Goal: Information Seeking & Learning: Learn about a topic

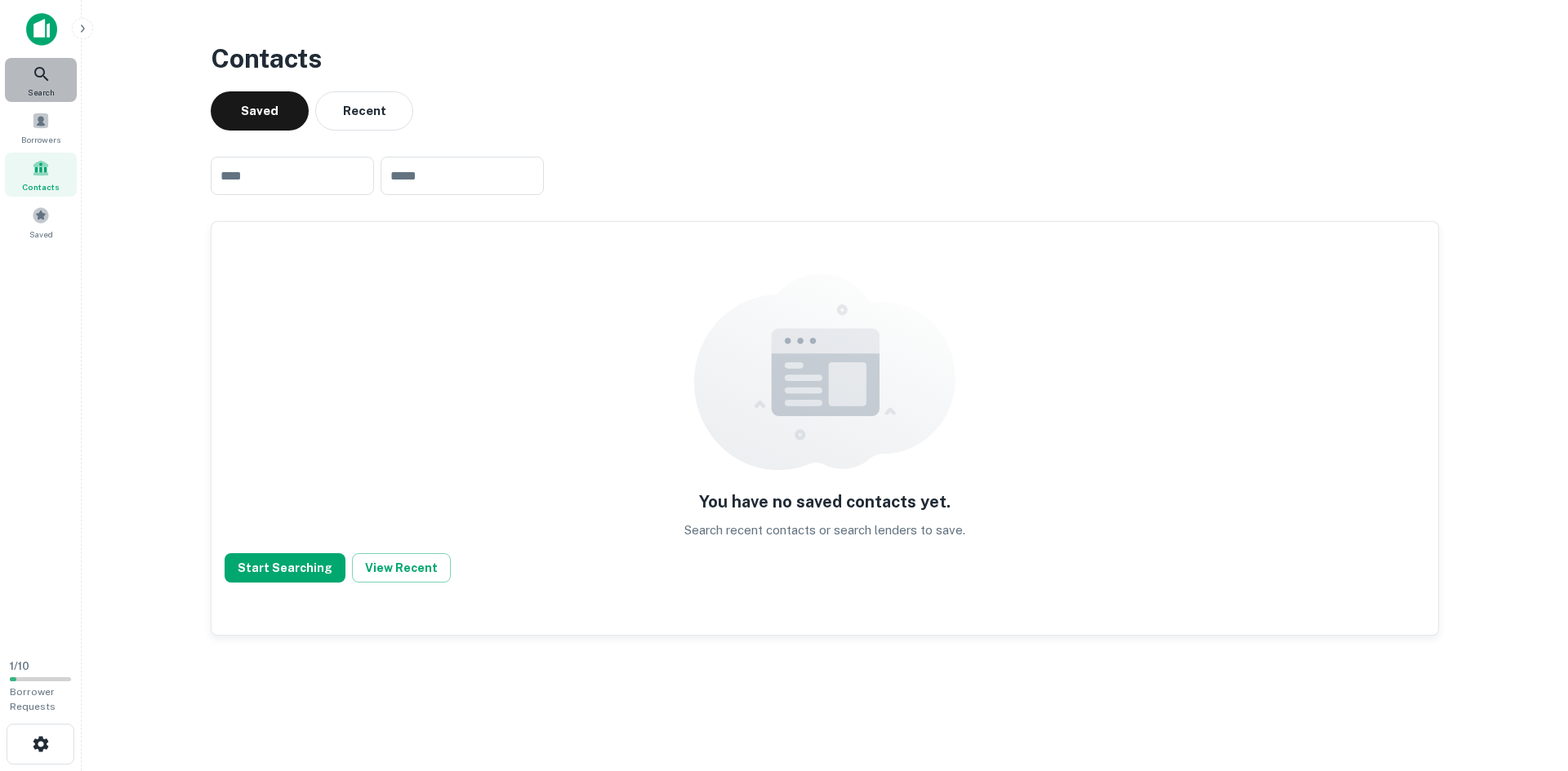
click at [41, 85] on div "Search" at bounding box center [41, 81] width 72 height 44
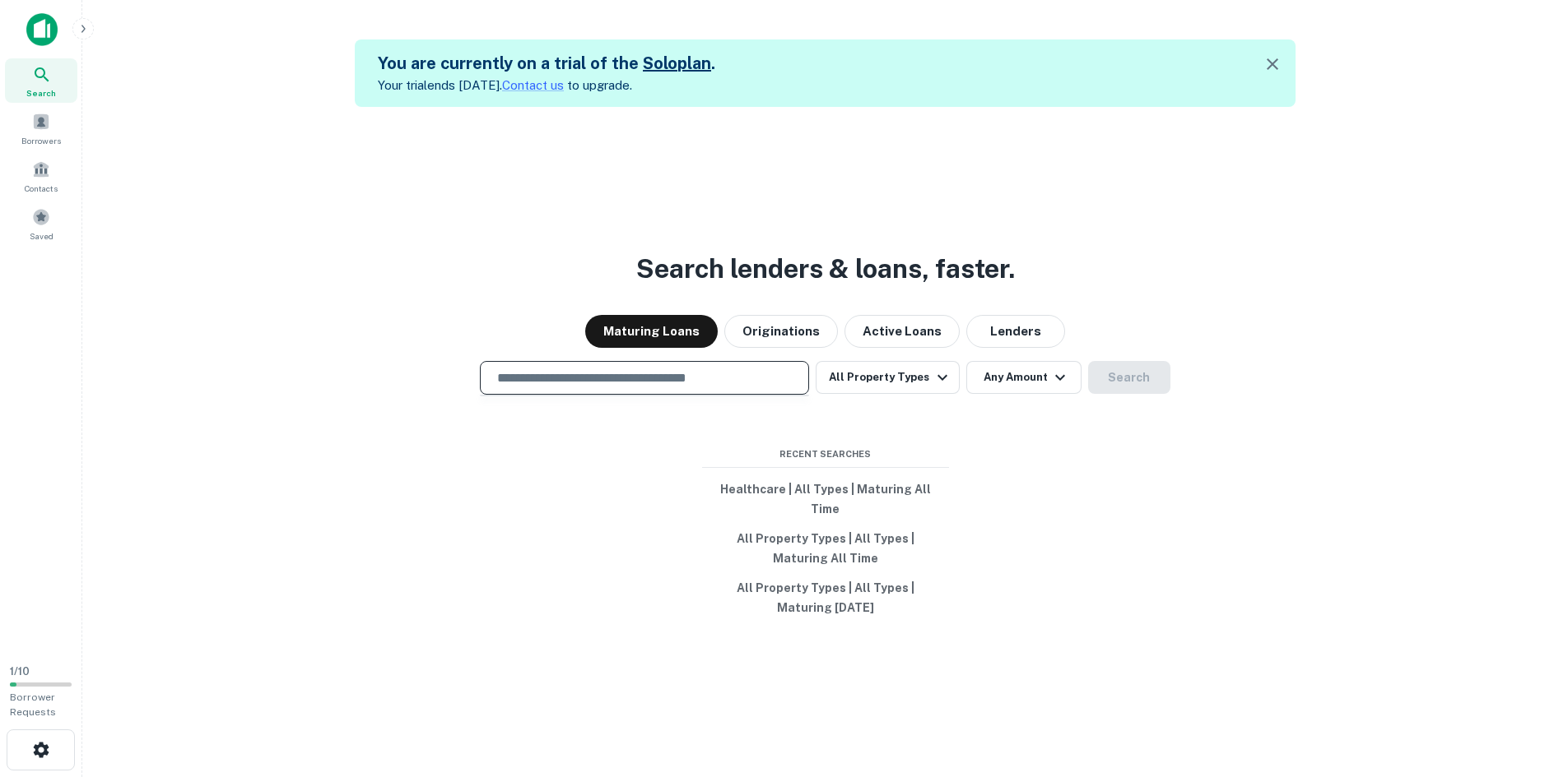
click at [569, 387] on input "text" at bounding box center [644, 378] width 314 height 19
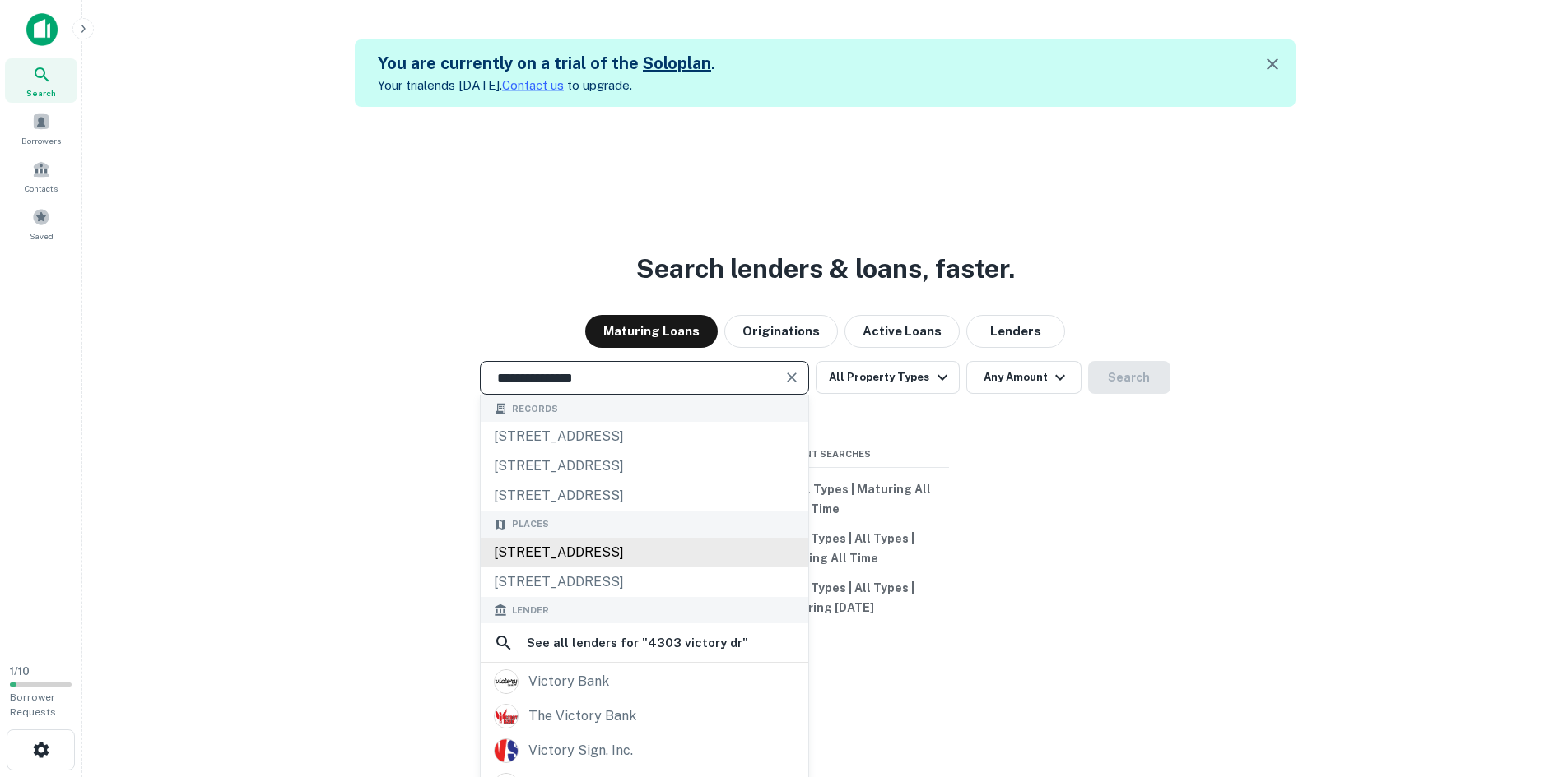
click at [686, 568] on div "[STREET_ADDRESS]" at bounding box center [644, 553] width 328 height 30
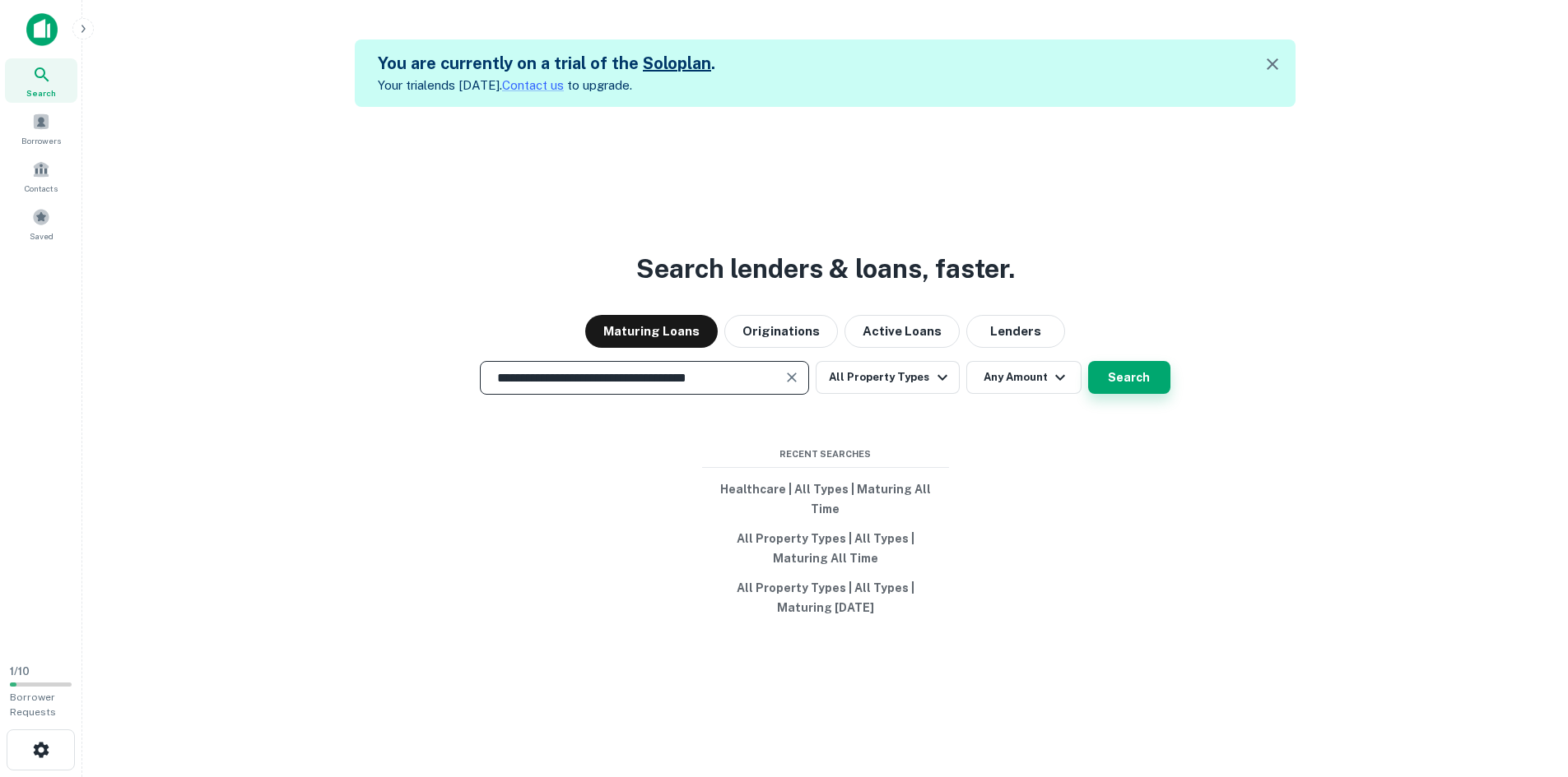
type input "**********"
click at [1145, 387] on button "Search" at bounding box center [1130, 377] width 82 height 33
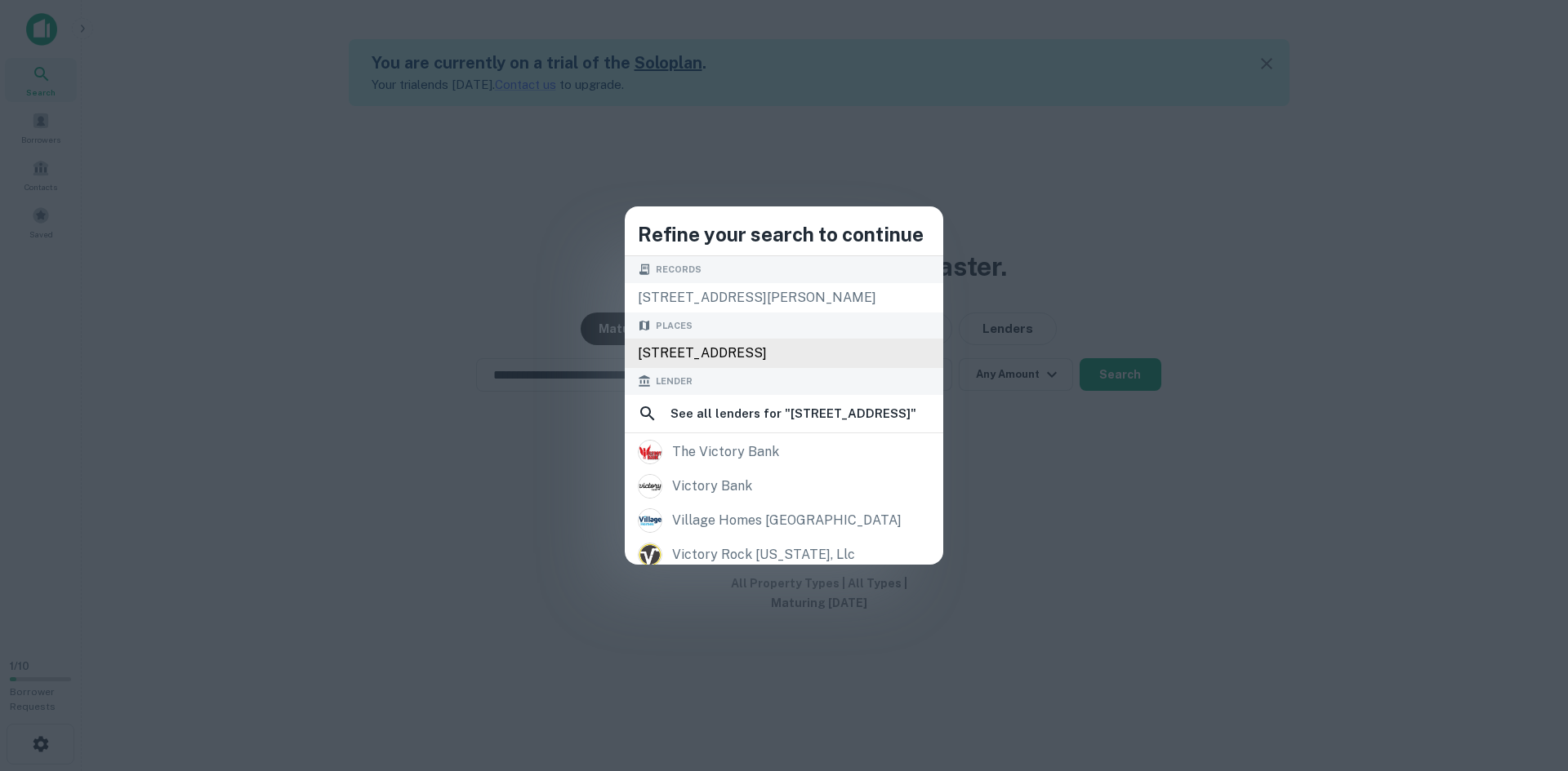
click at [792, 354] on div "[STREET_ADDRESS]" at bounding box center [784, 354] width 319 height 30
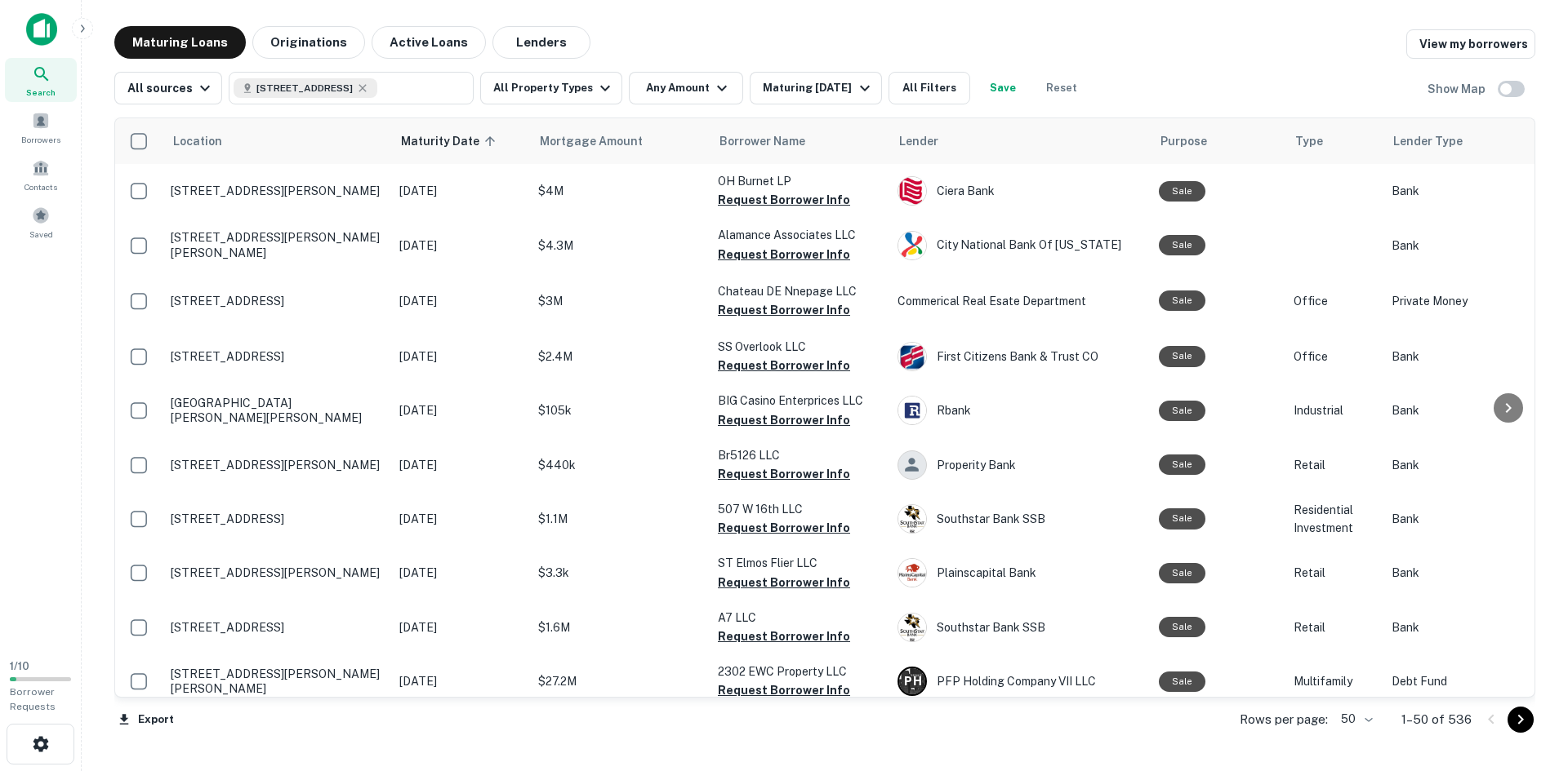
click at [44, 40] on img at bounding box center [41, 29] width 31 height 32
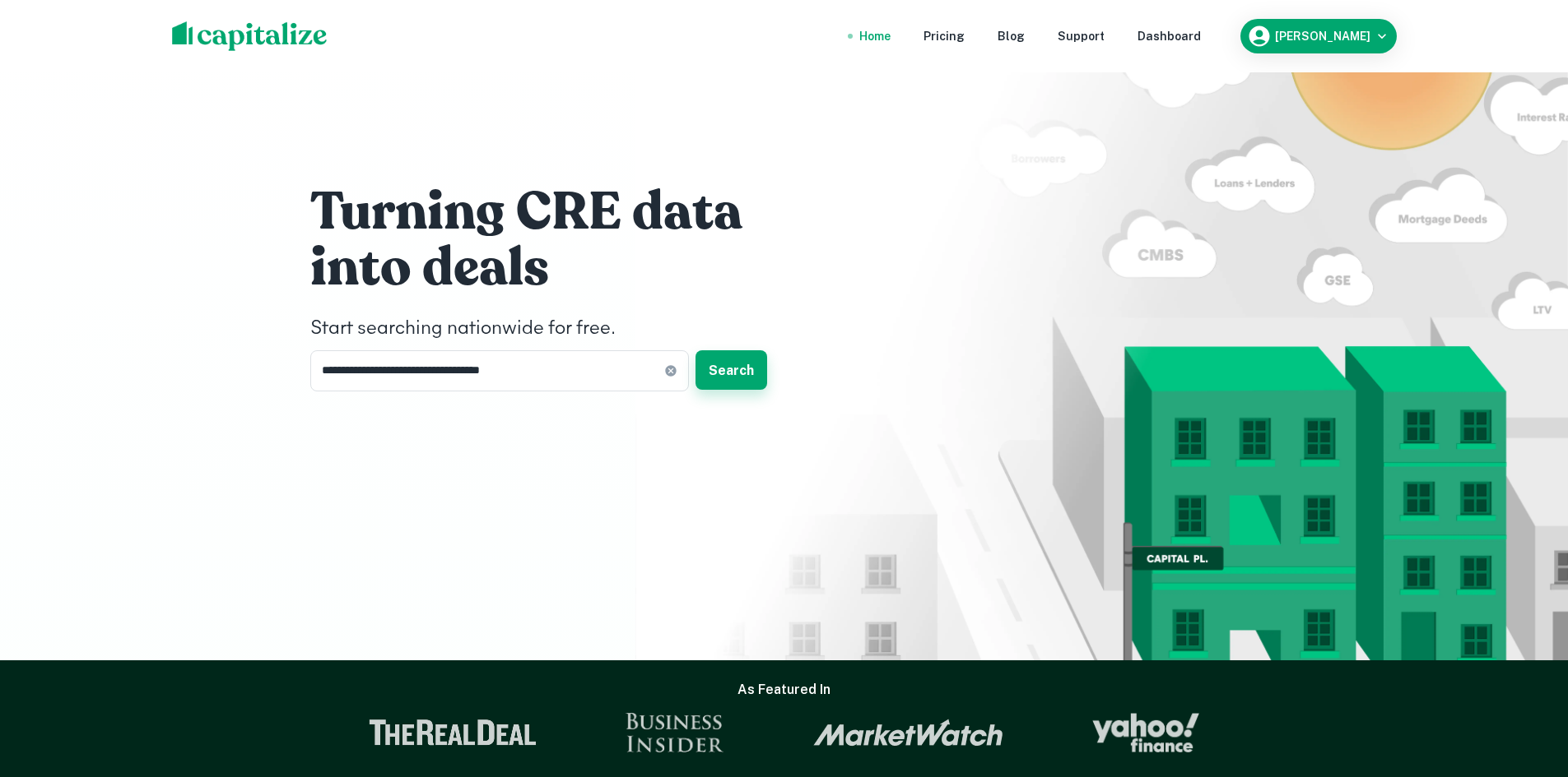
click at [736, 368] on button "Search" at bounding box center [731, 370] width 72 height 39
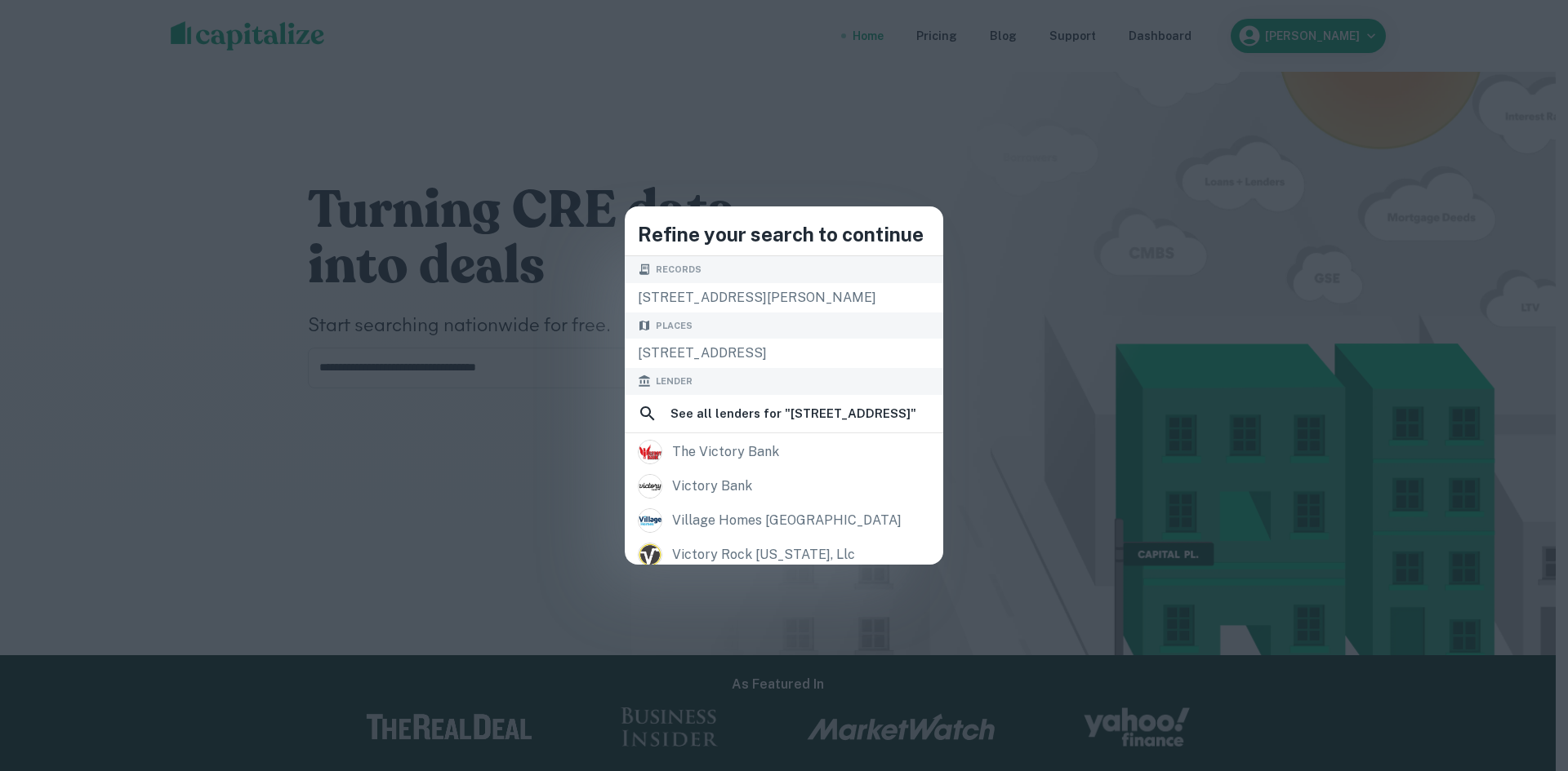
click at [1240, 232] on div "Refine your search to continue Records [STREET_ADDRESS][PERSON_NAME] Places [ST…" at bounding box center [784, 386] width 1568 height 771
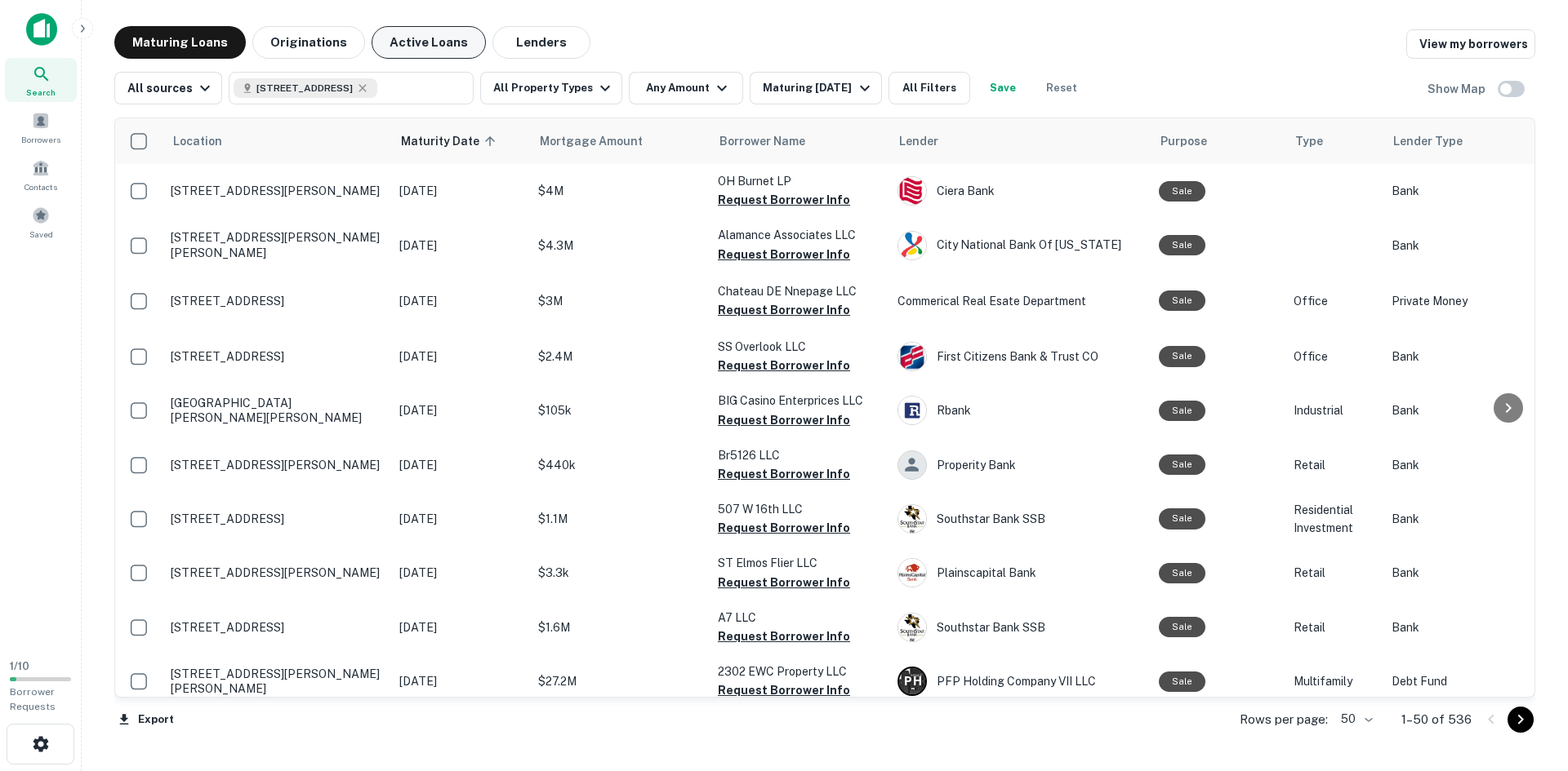
click at [458, 41] on button "Active Loans" at bounding box center [428, 42] width 114 height 32
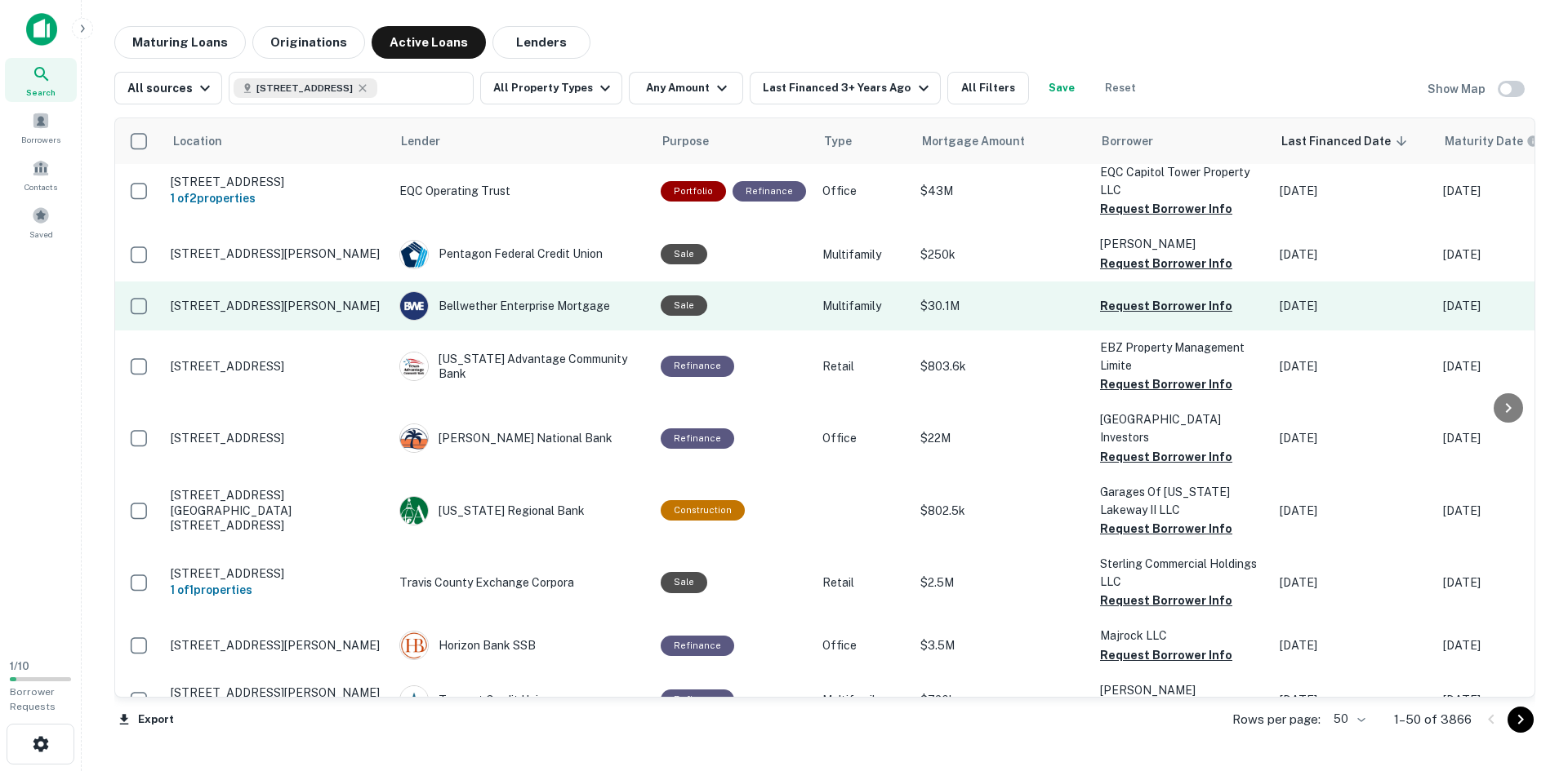
scroll to position [2281, 0]
